Goal: Transaction & Acquisition: Purchase product/service

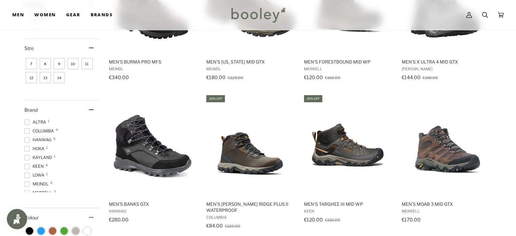
click at [77, 65] on span "10" at bounding box center [73, 63] width 11 height 11
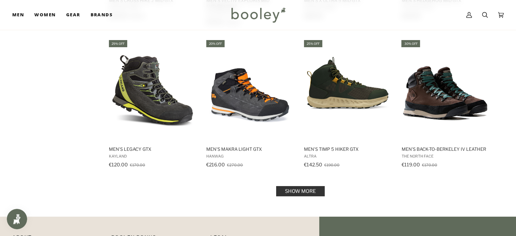
scroll to position [704, 0]
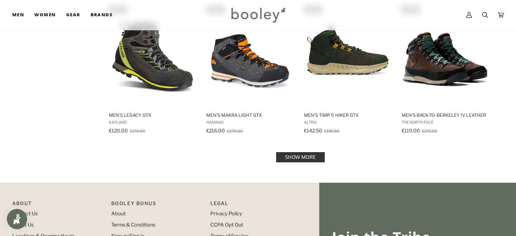
click at [285, 154] on link "Show more" at bounding box center [300, 157] width 49 height 10
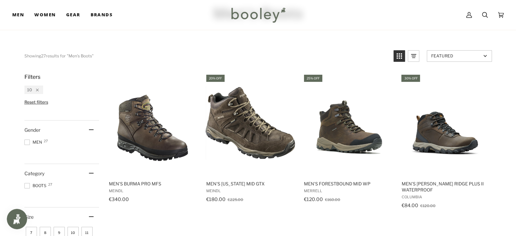
scroll to position [68, 0]
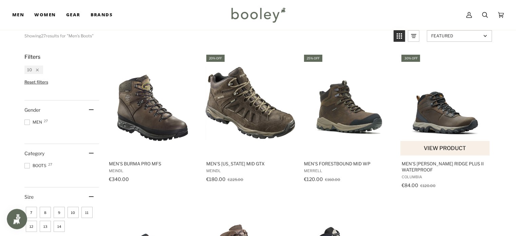
click at [433, 105] on img "Men's Newton Ridge Plus II Waterproof" at bounding box center [445, 104] width 90 height 90
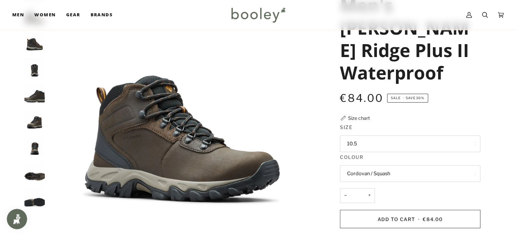
click at [44, 97] on img "Columbia Men's Newton Ridge Plus II Waterproof Cordovan / Squash - Booley Galway" at bounding box center [34, 94] width 20 height 20
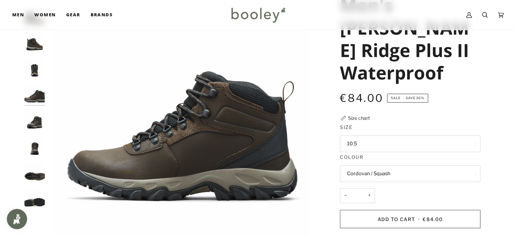
click at [41, 117] on img "Columbia Men's Newton Ridge Plus II Waterproof Cordovan / Squash - Booley Galway" at bounding box center [34, 120] width 20 height 20
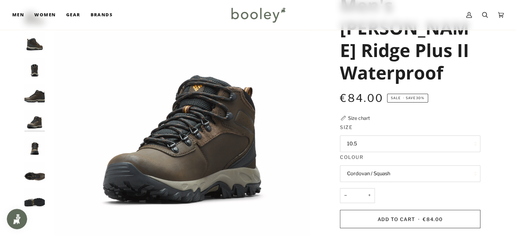
click at [37, 138] on img "Columbia Men's Newton Ridge Plus II Waterproof Cordovan / Squash - Booley Galway" at bounding box center [34, 146] width 20 height 20
